Goal: Navigation & Orientation: Go to known website

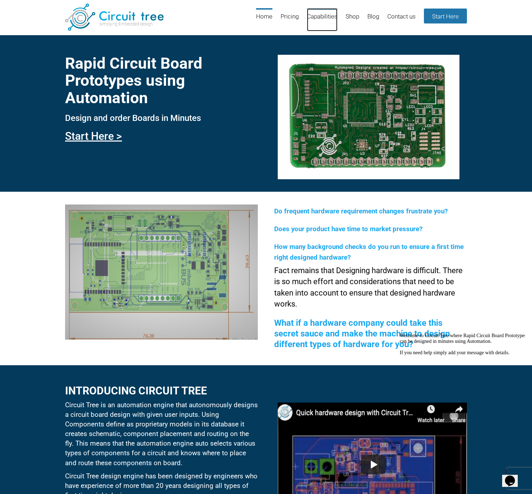
click at [328, 16] on link "Capabilities" at bounding box center [322, 19] width 31 height 23
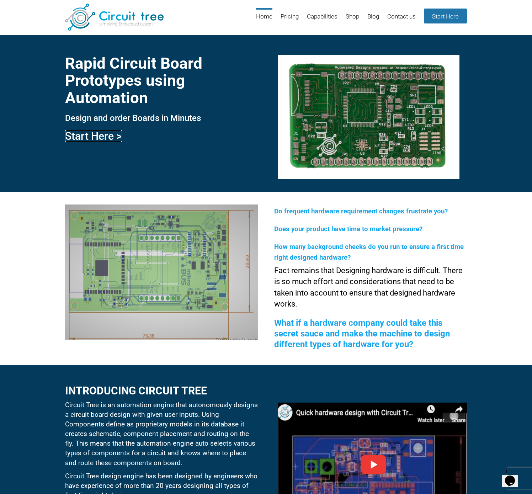
click at [108, 138] on link "Start Here >" at bounding box center [93, 136] width 57 height 12
